Goal: Go to known website: Go to known website

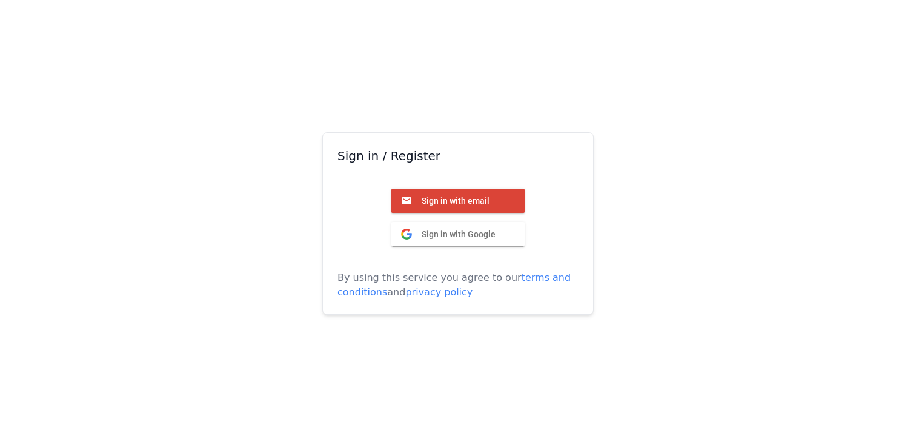
click at [441, 230] on span "Sign in with Google" at bounding box center [454, 233] width 84 height 11
click at [261, 102] on div "Sign in / Register Sign in with email Email Sign in with Google Google By using…" at bounding box center [458, 223] width 916 height 447
